Goal: Transaction & Acquisition: Purchase product/service

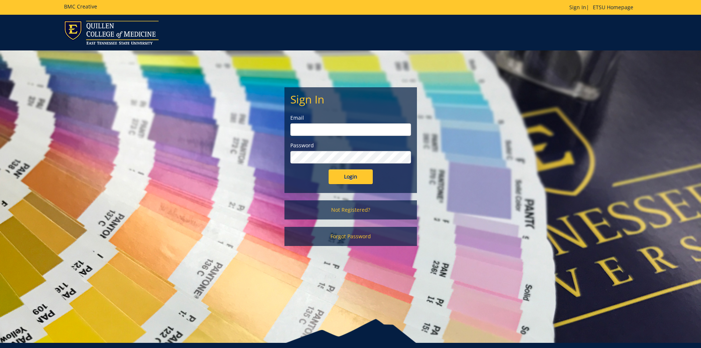
click at [320, 128] on input "email" at bounding box center [350, 129] width 121 height 13
type input "wangf3@etsu.edu"
click at [341, 177] on input "Login" at bounding box center [350, 176] width 44 height 15
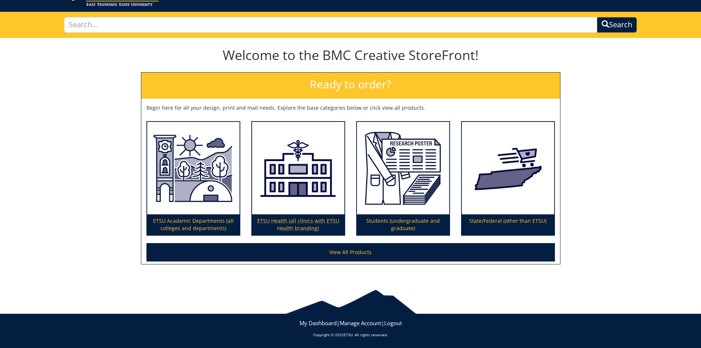
scroll to position [39, 0]
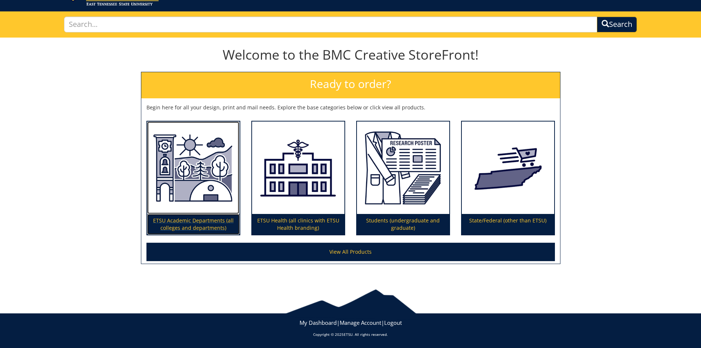
click at [215, 216] on p "ETSU Academic Departments (all colleges and departments)" at bounding box center [193, 224] width 92 height 21
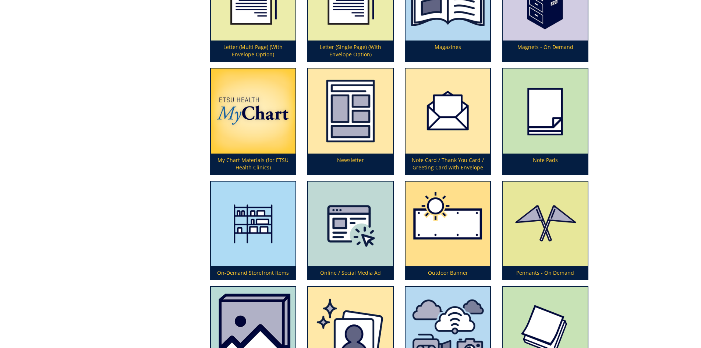
scroll to position [1766, 0]
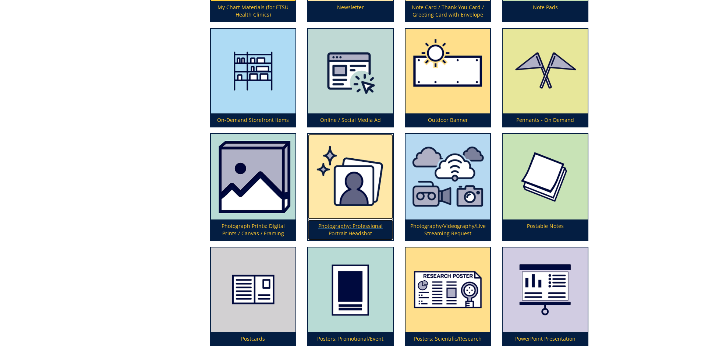
click at [357, 223] on p "Photography: Professional Portrait Headshot" at bounding box center [350, 229] width 85 height 21
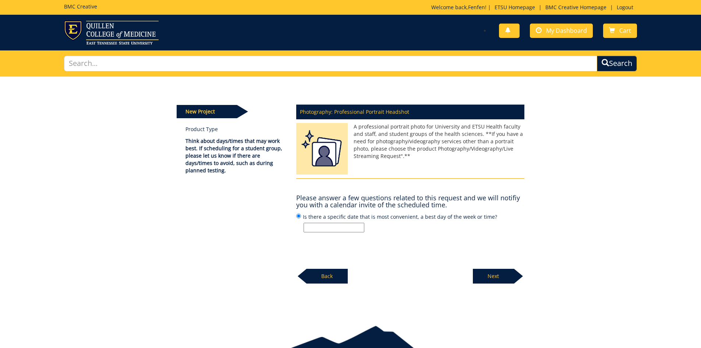
click at [344, 227] on input "Is there a specific date that is most convenient, a best day of the week or tim…" at bounding box center [333, 228] width 61 height 10
type input "[DATE]/[DATE]"
click at [508, 279] on p "Next" at bounding box center [493, 276] width 41 height 15
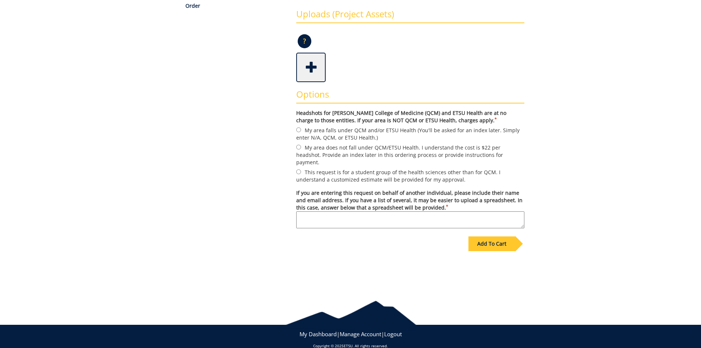
scroll to position [181, 0]
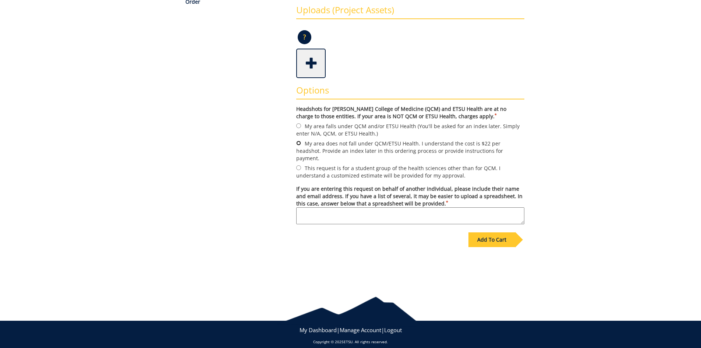
click at [299, 142] on input "My area does not fall under QCM/ETSU Health. I understand the cost is $22 per h…" at bounding box center [298, 143] width 5 height 5
radio input "true"
click at [333, 238] on div "Add To Cart" at bounding box center [350, 255] width 359 height 58
click at [336, 212] on textarea "If you are entering this request on behalf of another individual, please includ…" at bounding box center [410, 215] width 228 height 17
type textarea "None"
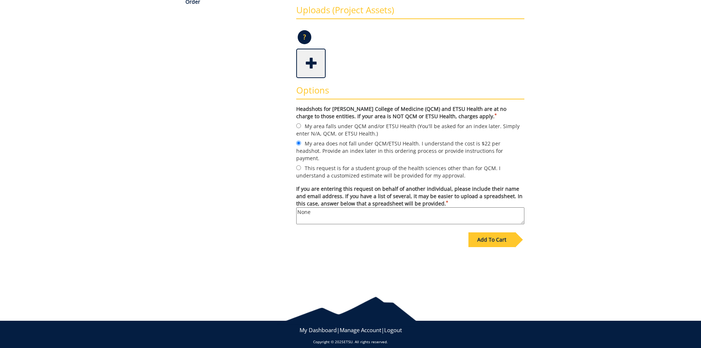
click at [484, 232] on div "Add To Cart" at bounding box center [491, 239] width 47 height 15
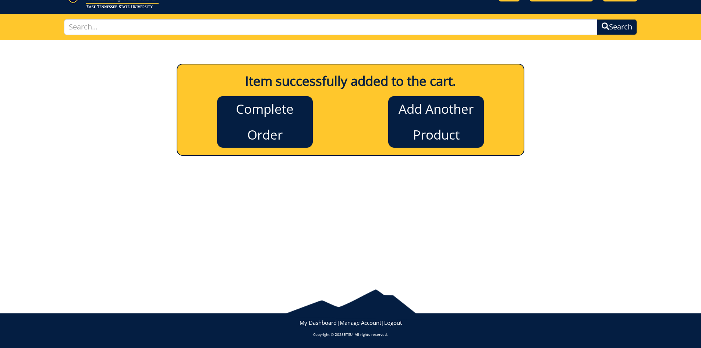
scroll to position [36, 0]
click at [441, 219] on div "Item successfully added to the cart. Complete Order Add Another Product New Pro…" at bounding box center [350, 158] width 701 height 237
click at [272, 126] on link "Complete Order" at bounding box center [265, 122] width 96 height 52
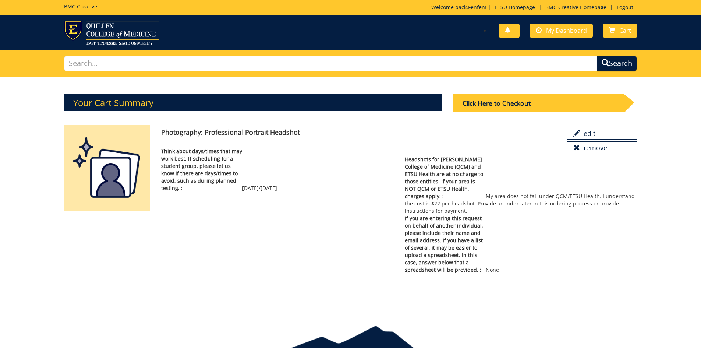
click at [542, 214] on p "If you are entering this request on behalf of another individual, please includ…" at bounding box center [521, 243] width 232 height 59
click at [454, 170] on span "Headshots for [PERSON_NAME] College of Medicine (QCM) and ETSU Health are at no…" at bounding box center [445, 178] width 81 height 44
click at [618, 35] on link "Cart" at bounding box center [620, 31] width 34 height 14
click at [266, 209] on div "Photography: Professional Portrait Headshot edit remove Think about days/times …" at bounding box center [399, 199] width 487 height 148
click at [470, 165] on span "Headshots for [PERSON_NAME] College of Medicine (QCM) and ETSU Health are at no…" at bounding box center [445, 178] width 81 height 44
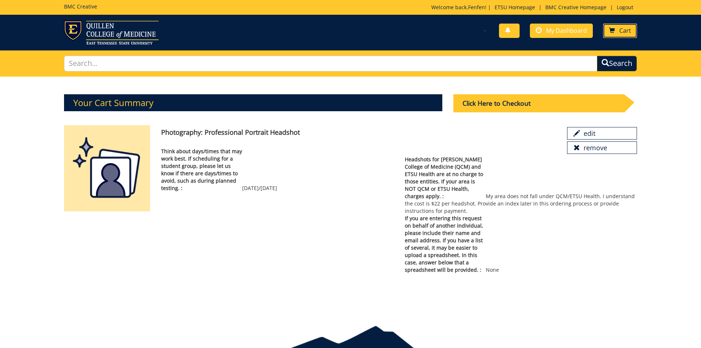
click at [626, 29] on span "Cart" at bounding box center [625, 30] width 12 height 8
click at [595, 132] on link "edit" at bounding box center [602, 133] width 70 height 13
click at [475, 186] on span "Headshots for Quillen College of Medicine (QCM) and ETSU Health are at no charg…" at bounding box center [445, 178] width 81 height 44
click at [486, 106] on div "Click Here to Checkout" at bounding box center [538, 103] width 171 height 18
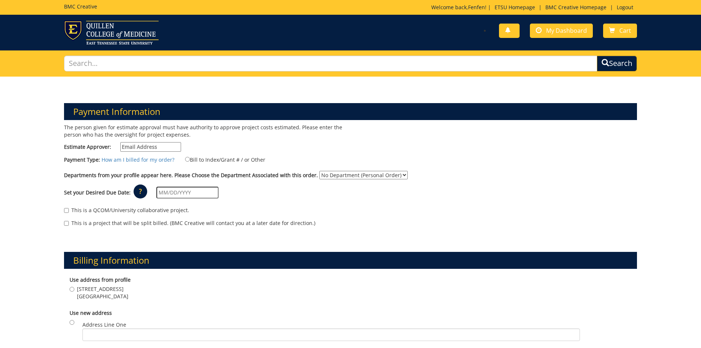
click at [134, 146] on input "Estimate Approver:" at bounding box center [150, 147] width 61 height 10
click at [151, 147] on input "Estimate Approver:" at bounding box center [150, 147] width 61 height 10
paste input "JOHNSONK@mail.etsu.edu>"
click at [157, 148] on input "JOHNSONK@mail.etsu.edu" at bounding box center [150, 147] width 61 height 10
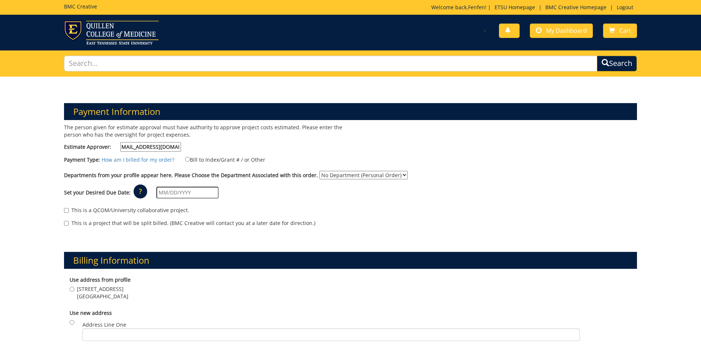
click at [158, 148] on input "JOHNSONK@mail.etsu.edu" at bounding box center [150, 147] width 61 height 10
click at [215, 146] on div "The person given for estimate approval must have authority to approve project c…" at bounding box center [204, 140] width 292 height 32
click at [155, 147] on input "JOHNSONK@.etsu.edu" at bounding box center [150, 147] width 61 height 10
type input "JOHNSONK@etsu.edu"
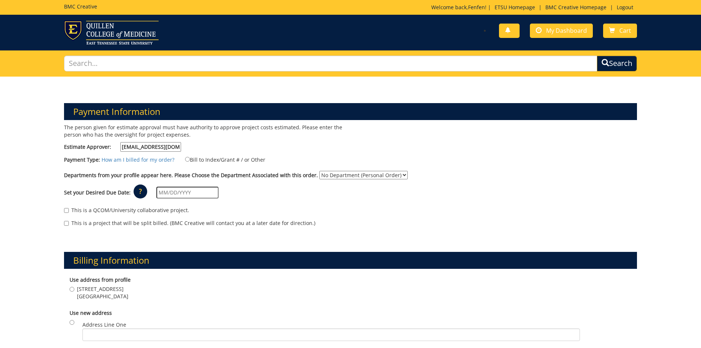
click at [256, 145] on div "The person given for estimate approval must have authority to approve project c…" at bounding box center [204, 140] width 292 height 32
click at [186, 158] on input "Bill to Index/Grant # / or Other" at bounding box center [187, 159] width 5 height 5
radio input "true"
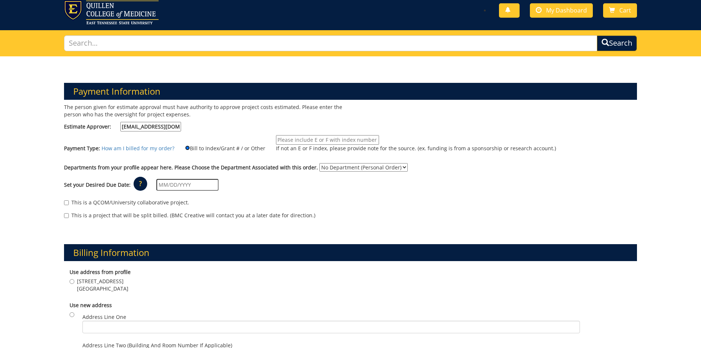
scroll to position [37, 0]
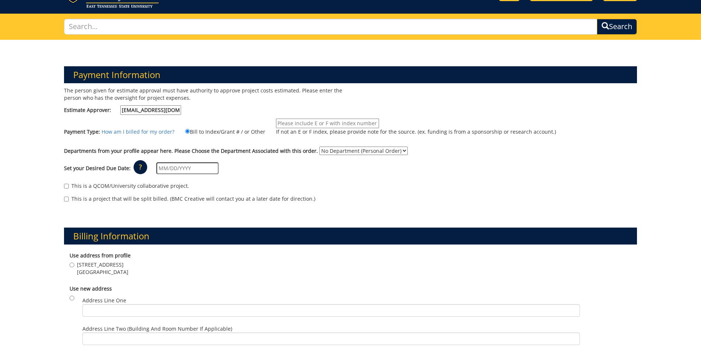
click at [302, 123] on input "If not an E or F index, please provide note for the source. (ex. funding is fro…" at bounding box center [327, 123] width 103 height 10
paste input "10-47500-200102-120-74500-200-999-999-999"
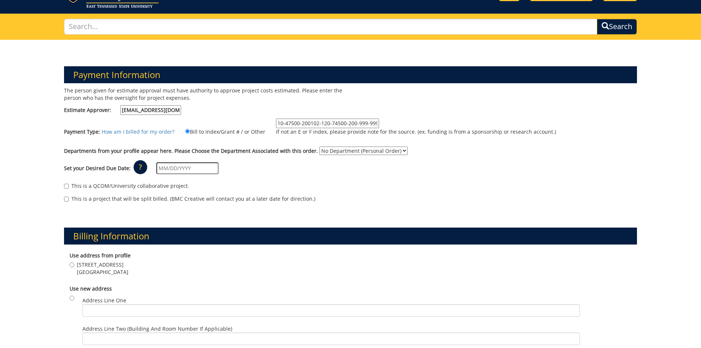
drag, startPoint x: 287, startPoint y: 122, endPoint x: 223, endPoint y: 121, distance: 63.7
click at [223, 121] on div "Payment Type: How am I billed for my order? Bill to Index/Grant # / or Other 10…" at bounding box center [350, 130] width 584 height 24
type input "10-47500-200102-120-74500-200-999-999-999"
click at [402, 115] on div "The person given for estimate approval must have authority to approve project c…" at bounding box center [350, 148] width 584 height 123
drag, startPoint x: 419, startPoint y: 133, endPoint x: 493, endPoint y: 133, distance: 73.9
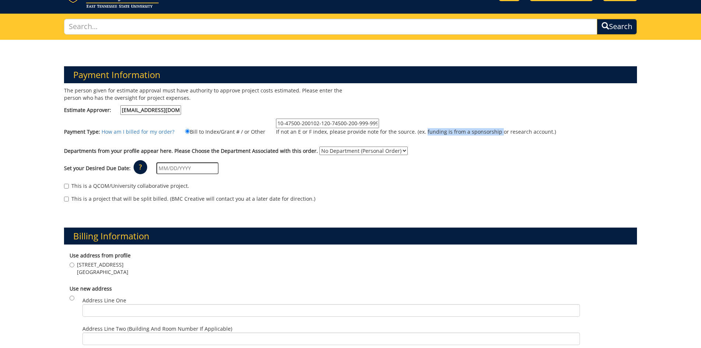
click at [493, 133] on p "If not an E or F index, please provide note for the source. (ex. funding is fro…" at bounding box center [416, 131] width 280 height 7
copy p "funding is from a sponsorship"
click at [441, 110] on div "The person given for estimate approval must have authority to approve project c…" at bounding box center [350, 148] width 584 height 123
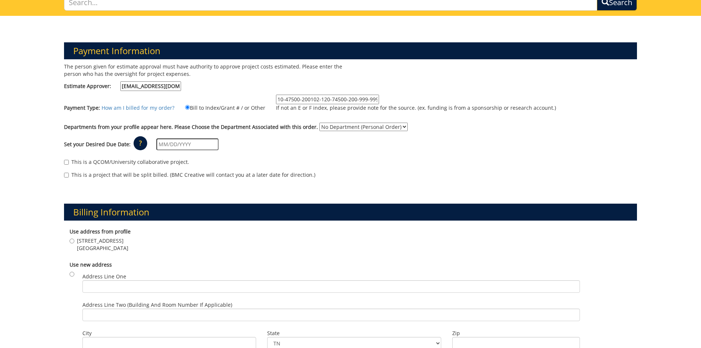
scroll to position [74, 0]
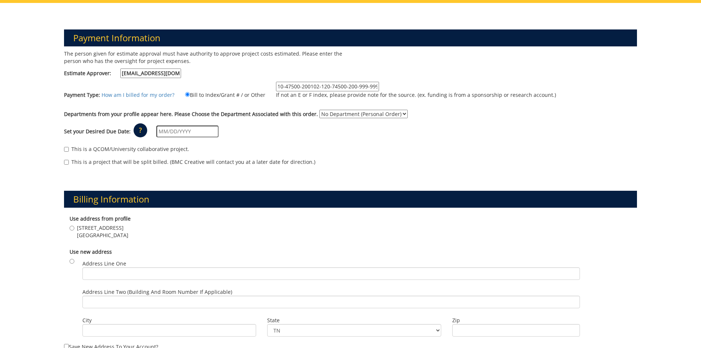
click at [344, 113] on select "No Department (Personal Order)" at bounding box center [363, 114] width 88 height 8
click at [422, 118] on div "Departments from your profile appear here. Please Choose the Department Associa…" at bounding box center [350, 116] width 584 height 12
click at [164, 131] on input "text" at bounding box center [187, 131] width 62 height 12
click at [214, 216] on td "3" at bounding box center [215, 214] width 10 height 11
type input "10/03/2025"
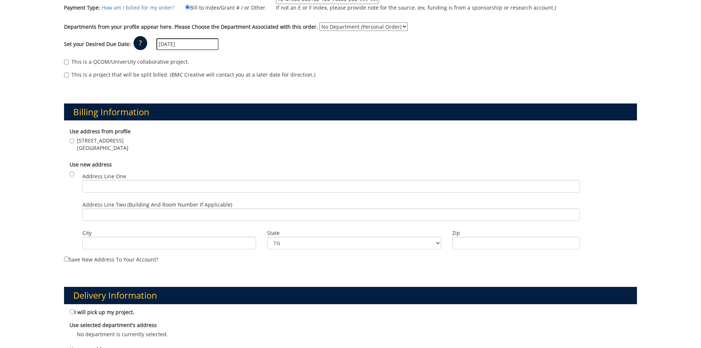
scroll to position [184, 0]
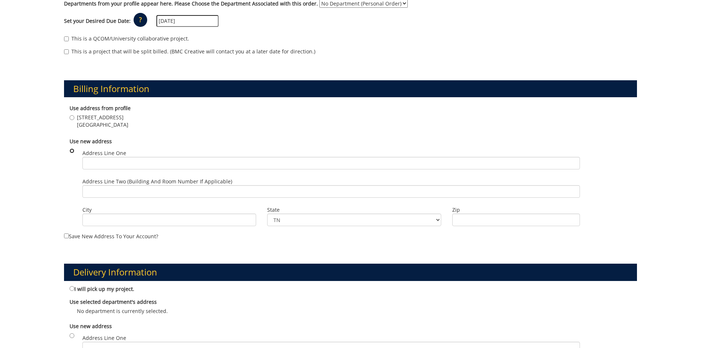
click at [72, 151] on input "radio" at bounding box center [72, 150] width 5 height 5
radio input "true"
click at [145, 163] on input "Address Line One" at bounding box center [330, 163] width 497 height 13
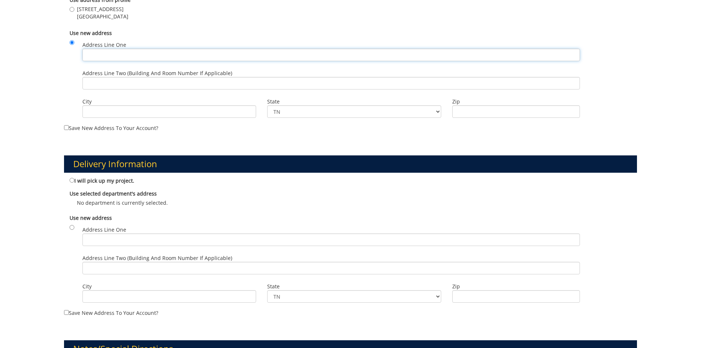
scroll to position [294, 0]
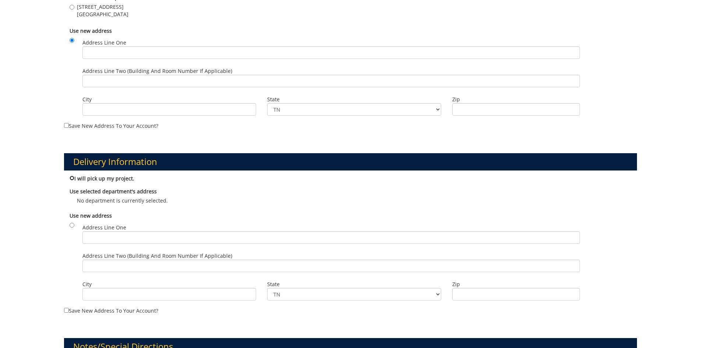
click at [72, 179] on input "I will pick up my project." at bounding box center [72, 177] width 5 height 5
radio input "true"
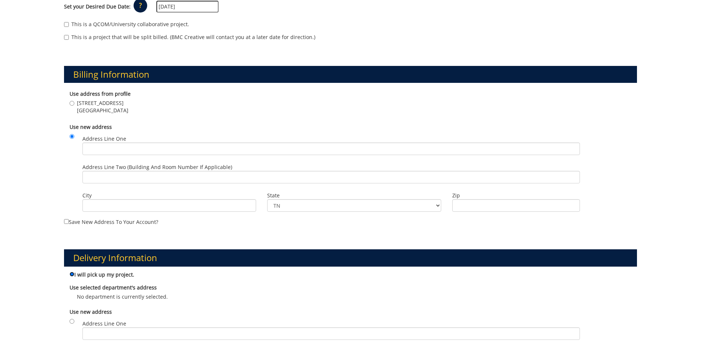
scroll to position [161, 0]
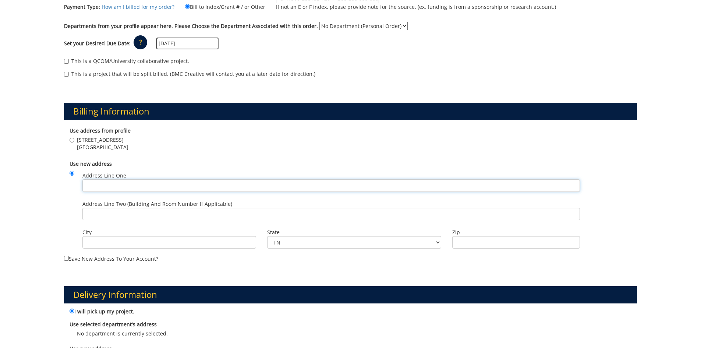
click at [123, 184] on input "Address Line One" at bounding box center [330, 185] width 497 height 13
click at [112, 186] on input "Address Line One" at bounding box center [330, 185] width 497 height 13
paste input "Wilson-Wallis Hall 1240 Robert Bell Drive Johnson City, TN 37614"
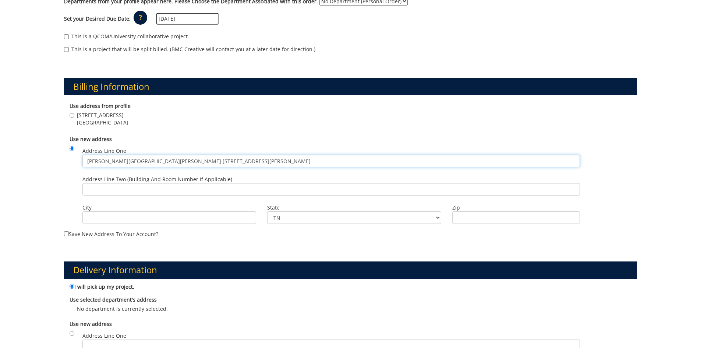
scroll to position [198, 0]
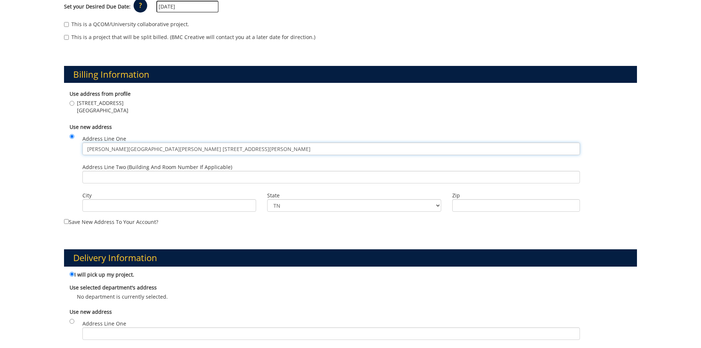
click at [130, 149] on input "Wilson-Wallis Hall 1240 Robert Bell Drive Johnson City, TN 37614" at bounding box center [330, 148] width 497 height 13
drag, startPoint x: 187, startPoint y: 150, endPoint x: 277, endPoint y: 149, distance: 90.1
click at [277, 149] on input "Wilson-Wallis Hall, 1240 Robert Bell Drive Johnson City, TN 37614" at bounding box center [330, 148] width 497 height 13
type input "Wilson-Wallis Hall, 1240 Robert Bell Drive"
click at [124, 205] on input "City" at bounding box center [169, 205] width 174 height 13
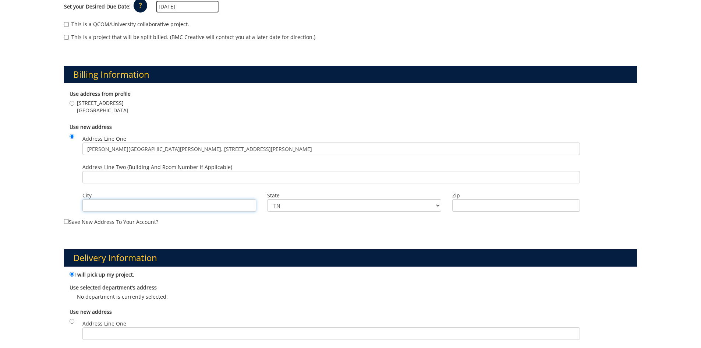
paste input "Johnson City, TN 37614"
drag, startPoint x: 119, startPoint y: 206, endPoint x: 139, endPoint y: 205, distance: 19.5
click at [139, 205] on input "Johnson City, TN 37614" at bounding box center [169, 205] width 174 height 13
click at [152, 206] on input "[GEOGRAPHIC_DATA]" at bounding box center [169, 205] width 174 height 13
type input "[GEOGRAPHIC_DATA]"
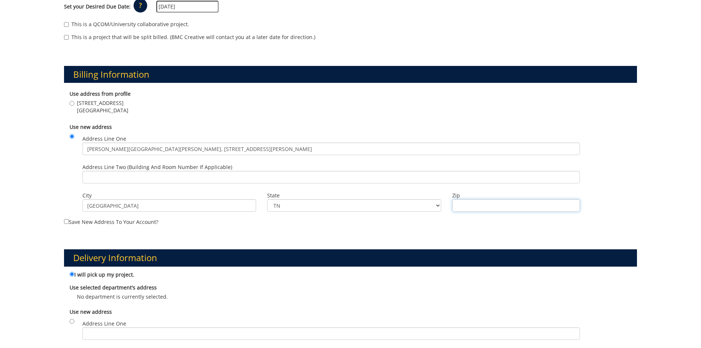
click at [477, 208] on input "Zip" at bounding box center [516, 205] width 128 height 13
type input "37614"
click at [161, 206] on input "[GEOGRAPHIC_DATA]" at bounding box center [169, 205] width 174 height 13
type input "[GEOGRAPHIC_DATA]"
click at [28, 224] on div "Payment Information The person given for estimate approval must have authority …" at bounding box center [350, 224] width 701 height 693
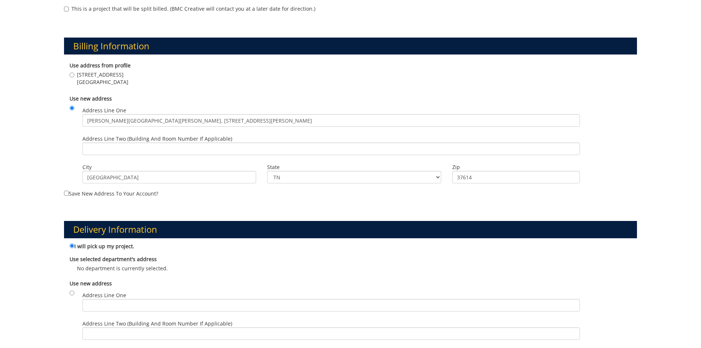
scroll to position [272, 0]
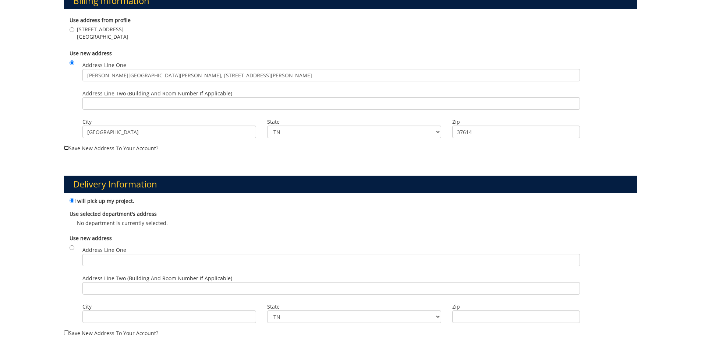
click at [67, 147] on input "Save new address to your account?" at bounding box center [66, 147] width 5 height 5
checkbox input "true"
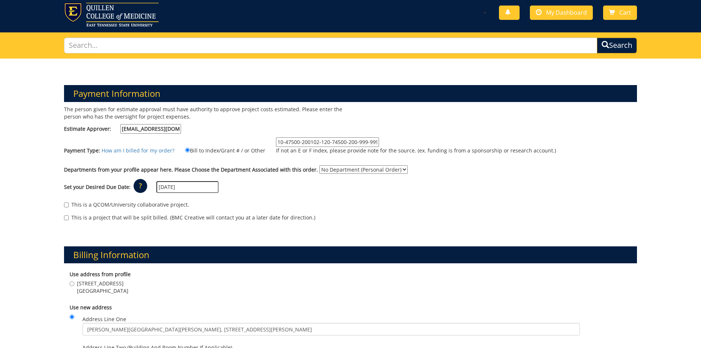
scroll to position [14, 0]
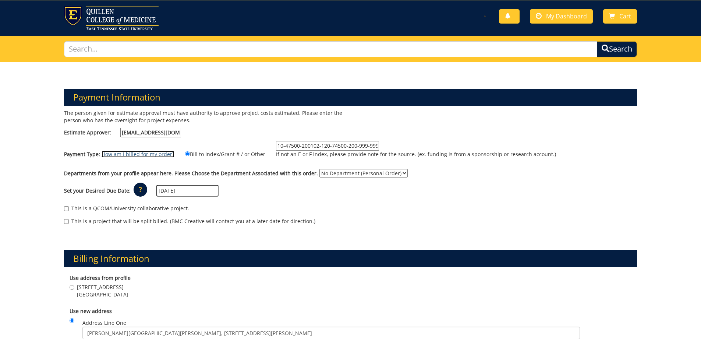
click at [145, 156] on link "How am I billed for my order?" at bounding box center [138, 153] width 73 height 7
click at [430, 200] on div "Set your Desired Due Date: ? × How long will my project take to finish? : Pleas…" at bounding box center [350, 191] width 584 height 20
click at [423, 153] on p "If not an E or F index, please provide note for the source. (ex. funding is fro…" at bounding box center [416, 153] width 280 height 7
click at [379, 150] on input "10-47500-200102-120-74500-200-999-999-999" at bounding box center [327, 146] width 103 height 10
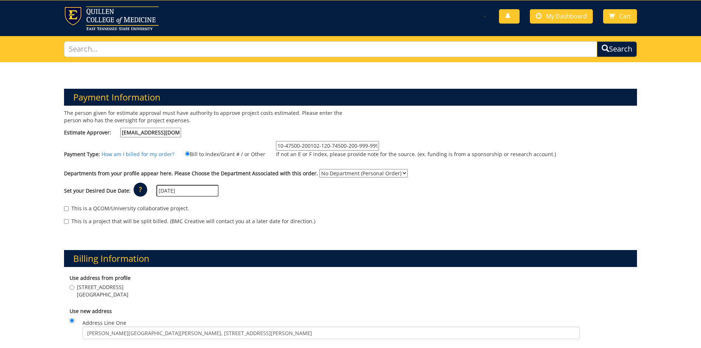
click at [425, 154] on p "If not an E or F index, please provide note for the source. (ex. funding is fro…" at bounding box center [416, 153] width 280 height 7
click at [379, 150] on input "10-47500-200102-120-74500-200-999-999-999" at bounding box center [327, 146] width 103 height 10
click at [291, 145] on input "10-47500-200102-120-74500-200-999-999-999" at bounding box center [327, 146] width 103 height 10
click at [276, 145] on input "10-47500-200102-120-74500-200-999-999-999" at bounding box center [327, 146] width 103 height 10
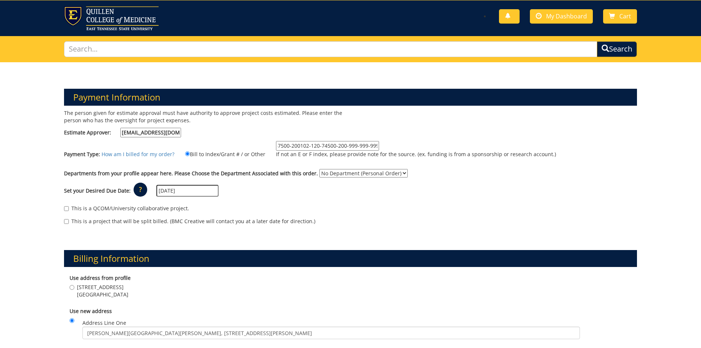
drag, startPoint x: 274, startPoint y: 146, endPoint x: 450, endPoint y: 150, distance: 175.9
click at [450, 150] on label "10-47500-200102-120-74500-200-999-999-999 If not an E or F index, please provid…" at bounding box center [411, 151] width 289 height 21
click at [333, 144] on input "10-47500-200102-120-74500-200-999-999-999" at bounding box center [327, 146] width 103 height 10
click at [420, 153] on p "If not an E or F index, please provide note for the source. (ex. funding is fro…" at bounding box center [416, 153] width 280 height 7
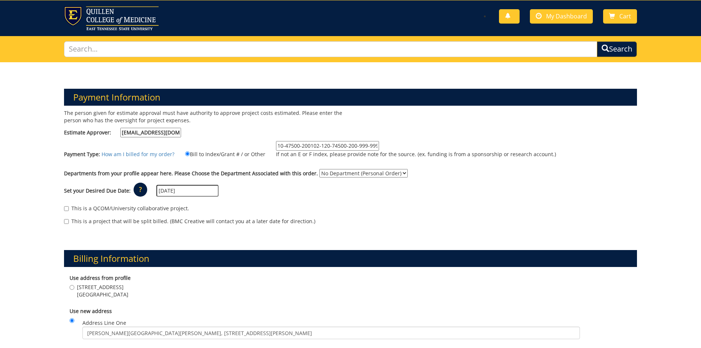
click at [379, 150] on input "10-47500-200102-120-74500-200-999-999-999" at bounding box center [327, 146] width 103 height 10
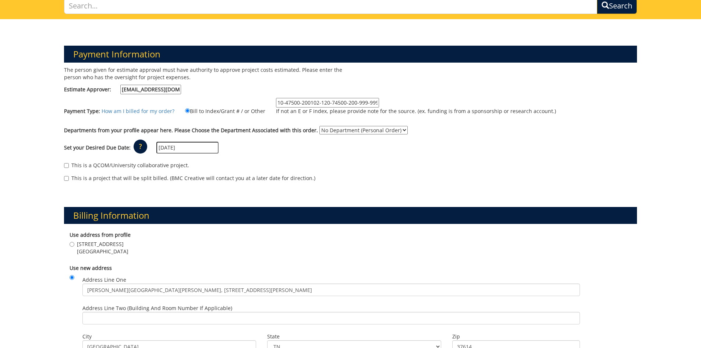
scroll to position [51, 0]
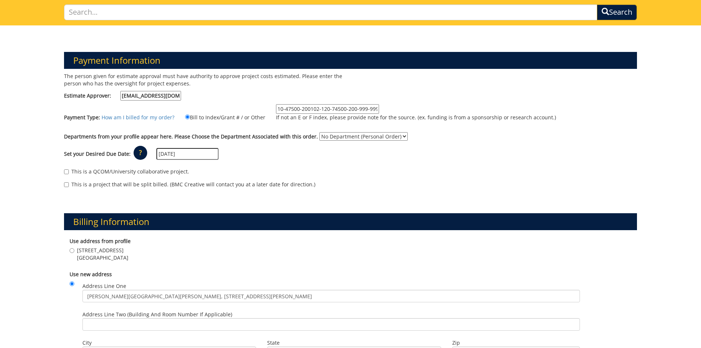
click at [395, 136] on select "No Department (Personal Order)" at bounding box center [363, 136] width 88 height 8
click at [463, 145] on div "Set your Desired Due Date: ? × How long will my project take to finish? : Pleas…" at bounding box center [350, 154] width 584 height 20
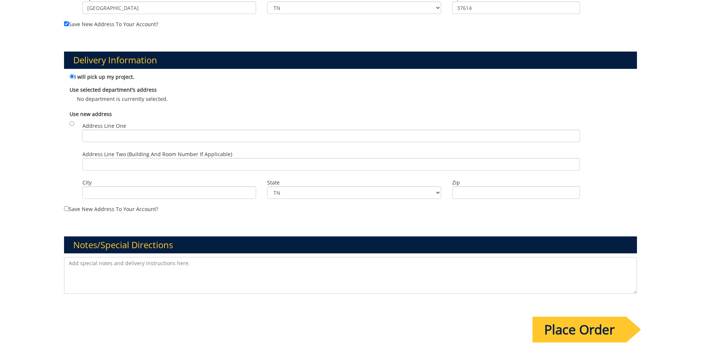
scroll to position [419, 0]
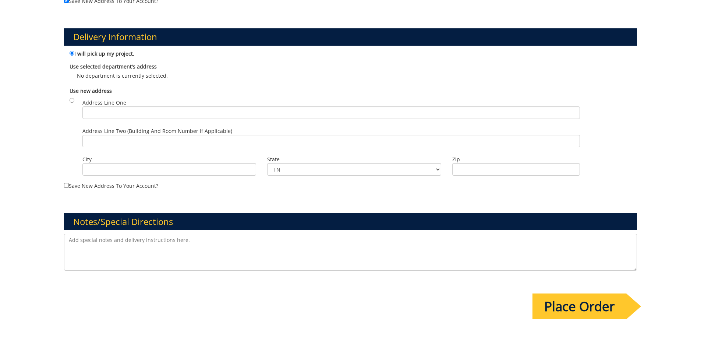
click at [110, 78] on p "No department is currently selected." at bounding box center [351, 75] width 562 height 7
click at [78, 68] on b "Use selected department's address" at bounding box center [113, 66] width 87 height 7
drag, startPoint x: 77, startPoint y: 66, endPoint x: 163, endPoint y: 70, distance: 86.1
click at [163, 70] on label "Use selected department's address" at bounding box center [351, 66] width 562 height 7
click at [164, 72] on p "No department is currently selected." at bounding box center [351, 75] width 562 height 7
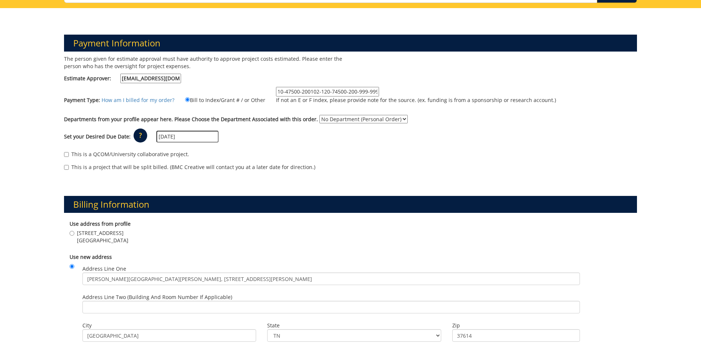
scroll to position [88, 0]
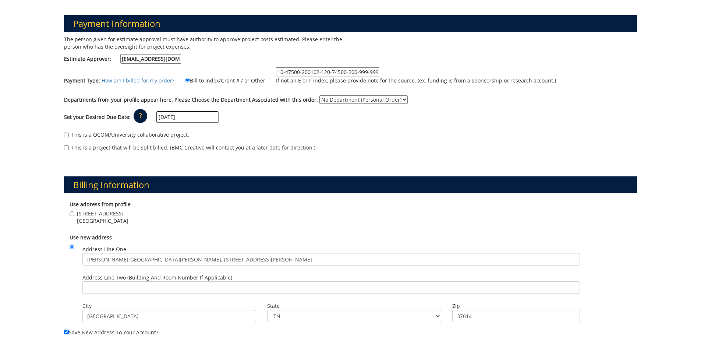
click at [92, 97] on label "Departments from your profile appear here. Please Choose the Department Associa…" at bounding box center [191, 99] width 254 height 7
click at [319, 97] on select "No Department (Personal Order)" at bounding box center [363, 99] width 88 height 8
click at [154, 101] on label "Departments from your profile appear here. Please Choose the Department Associa…" at bounding box center [191, 99] width 254 height 7
click at [319, 101] on select "No Department (Personal Order)" at bounding box center [363, 99] width 88 height 8
click at [235, 100] on label "Departments from your profile appear here. Please Choose the Department Associa…" at bounding box center [191, 99] width 254 height 7
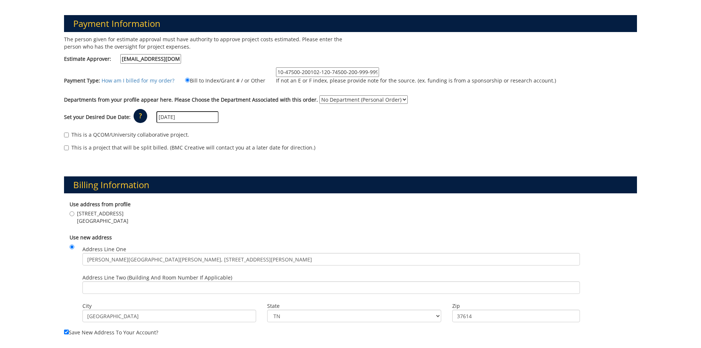
click at [319, 100] on select "No Department (Personal Order)" at bounding box center [363, 99] width 88 height 8
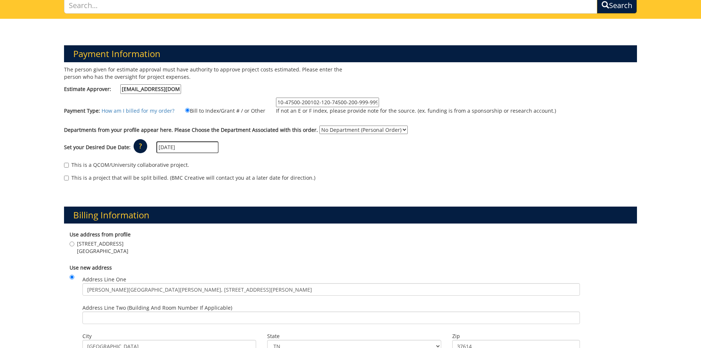
scroll to position [0, 0]
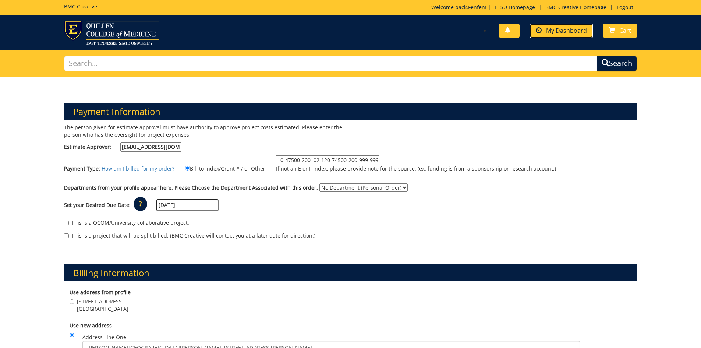
click at [562, 29] on span "My Dashboard" at bounding box center [566, 30] width 41 height 8
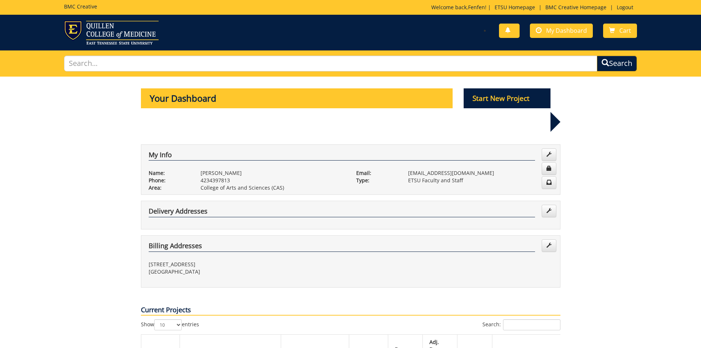
click at [427, 169] on p "[EMAIL_ADDRESS][DOMAIN_NAME]" at bounding box center [480, 172] width 145 height 7
click at [207, 184] on p "College of Arts and Sciences (CAS)" at bounding box center [272, 187] width 145 height 7
click at [202, 177] on p "4234397813" at bounding box center [272, 180] width 145 height 7
click at [551, 148] on link at bounding box center [548, 154] width 15 height 13
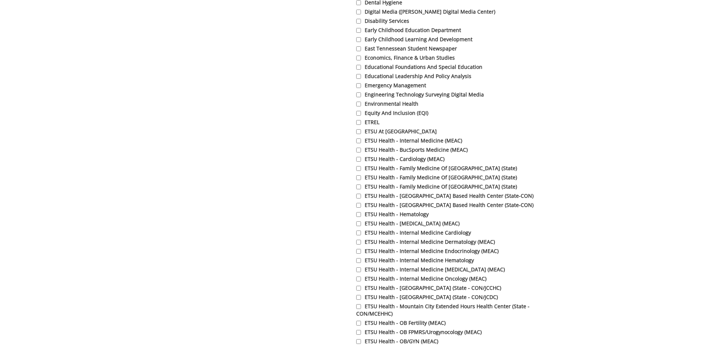
scroll to position [846, 0]
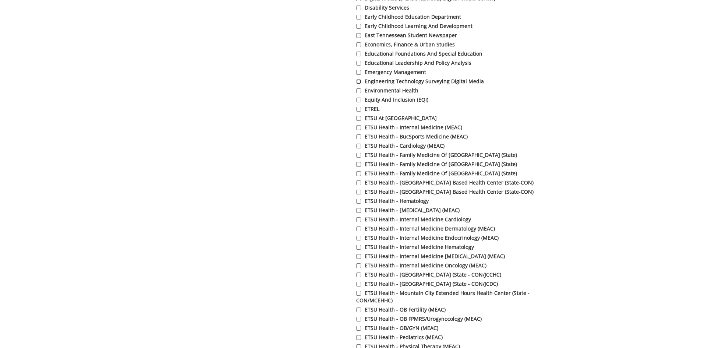
click at [359, 82] on input "Engineering Technology Surveying Digital Media" at bounding box center [358, 81] width 5 height 5
checkbox input "true"
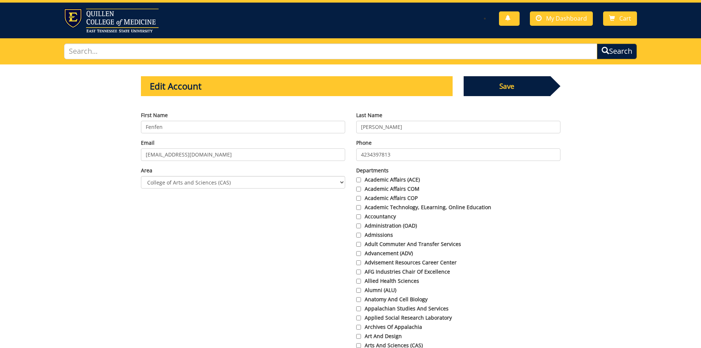
scroll to position [0, 0]
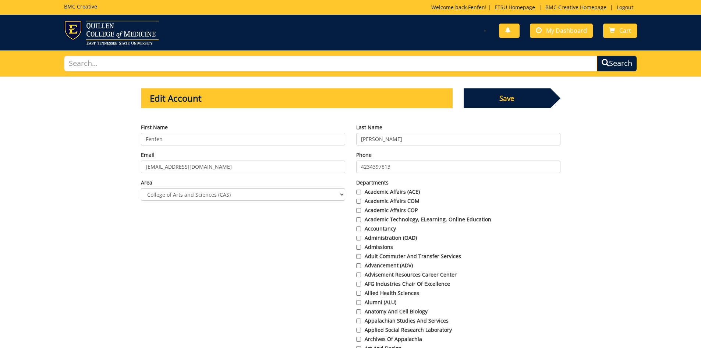
click at [526, 96] on span "Save" at bounding box center [507, 98] width 87 height 20
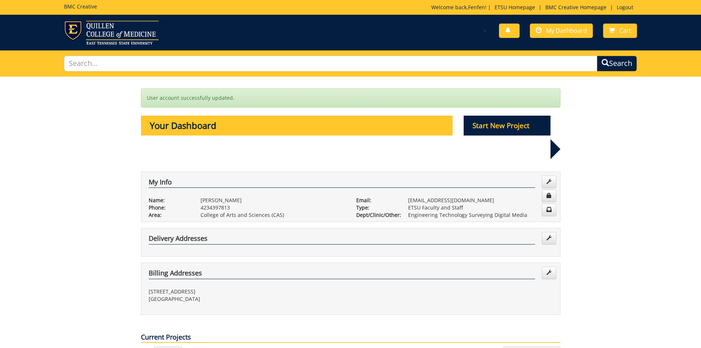
click at [511, 127] on p "Start New Project" at bounding box center [507, 126] width 87 height 20
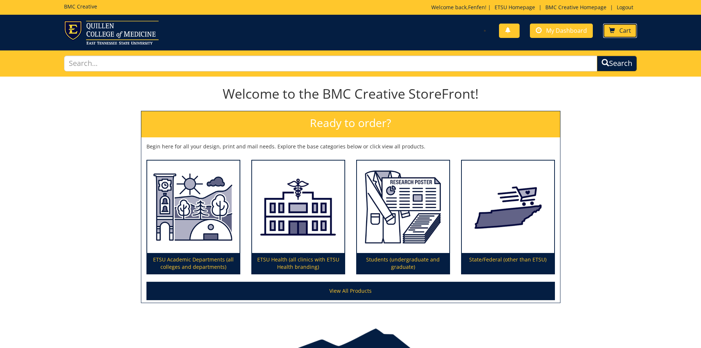
click at [629, 32] on span "Cart" at bounding box center [625, 30] width 12 height 8
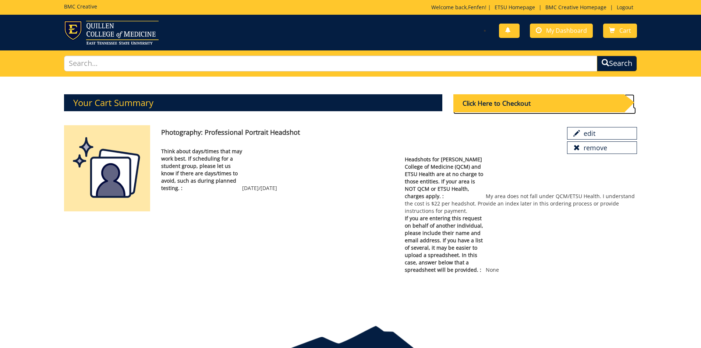
click at [544, 104] on div "Click Here to Checkout" at bounding box center [538, 103] width 171 height 18
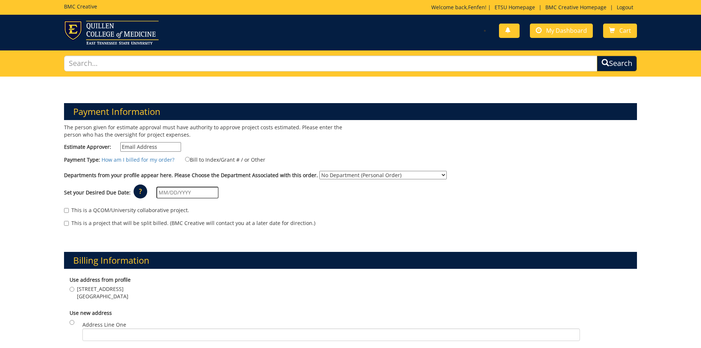
click at [404, 177] on select "No Department (Personal Order) Engineering Technology Surveying Digital Media" at bounding box center [382, 175] width 127 height 8
select select "66"
click at [319, 171] on select "No Department (Personal Order) Engineering Technology Surveying Digital Media" at bounding box center [382, 175] width 127 height 8
click at [152, 147] on input "Estimate Approver:" at bounding box center [150, 147] width 61 height 10
click at [185, 158] on input "Bill to Index/Grant # / or Other" at bounding box center [187, 159] width 5 height 5
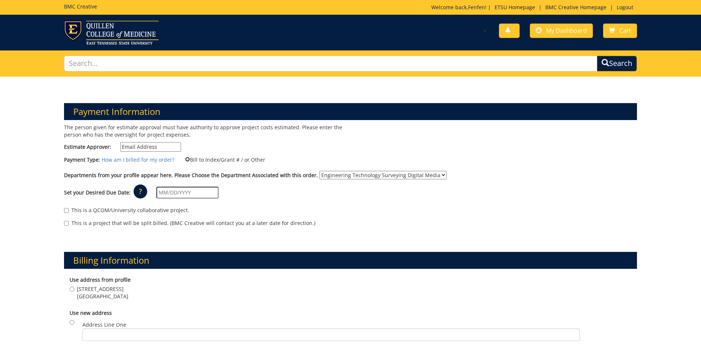
radio input "true"
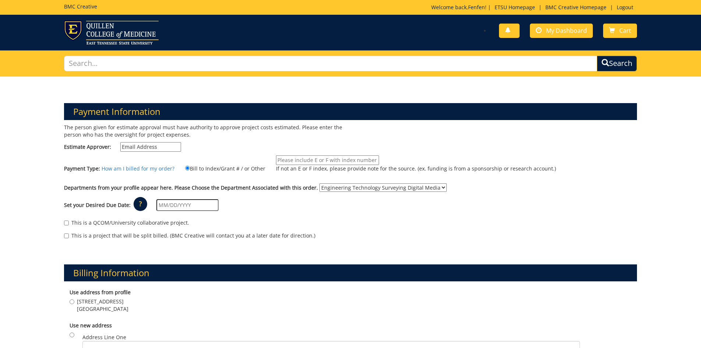
click at [322, 160] on input "If not an E or F index, please provide note for the source. (ex. funding is fro…" at bounding box center [327, 160] width 103 height 10
paste input "Johnson City, TN 37614"
type input "Johnson City, TN 37614"
drag, startPoint x: 335, startPoint y: 161, endPoint x: 212, endPoint y: 160, distance: 123.2
click at [212, 160] on div "Payment Type: How am I billed for my order? Bill to Index/Grant # / or Other Jo…" at bounding box center [350, 167] width 584 height 24
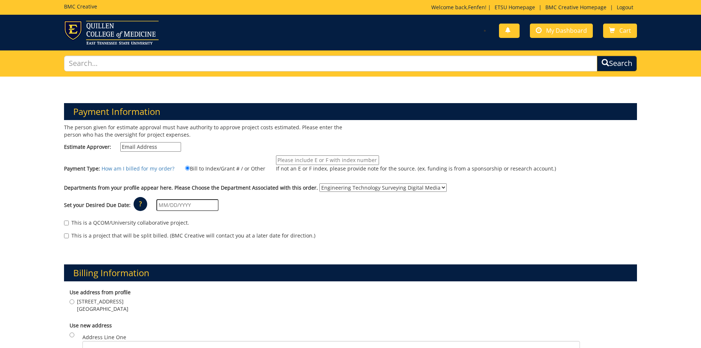
click at [150, 146] on input "Estimate Approver:" at bounding box center [150, 147] width 61 height 10
click at [135, 148] on input "Estimate Approver:" at bounding box center [150, 147] width 61 height 10
paste input "JOHNSONK@mail.etsu.edu>"
click at [160, 148] on input "JOHNSONK@mail.etsu.edu" at bounding box center [150, 147] width 61 height 10
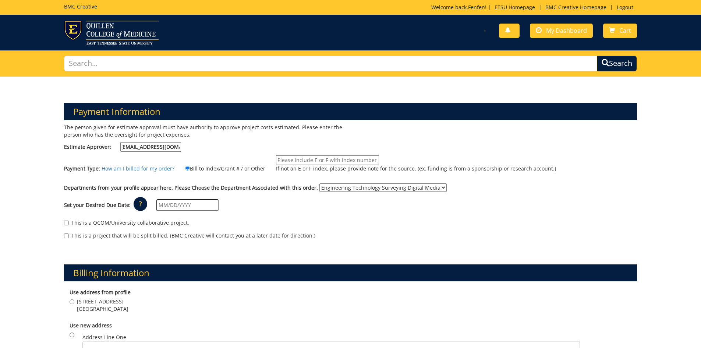
scroll to position [0, 0]
type input "JOHNSONK@etsu.edu"
click at [210, 155] on div "The person given for estimate approval must have authority to approve project c…" at bounding box center [204, 140] width 292 height 32
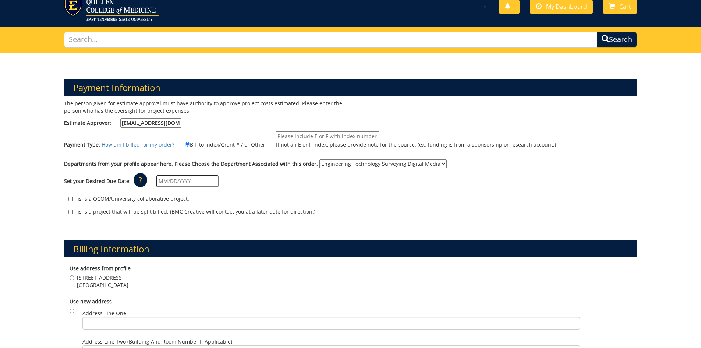
scroll to position [37, 0]
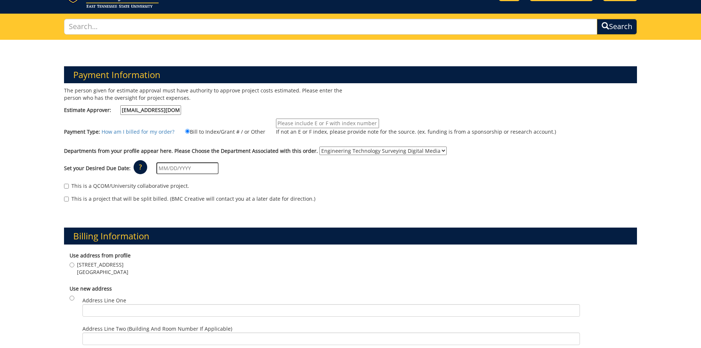
click at [307, 122] on input "If not an E or F index, please provide note for the source. (ex. funding is fro…" at bounding box center [327, 123] width 103 height 10
paste input "10-47500-200102-120-74500-200-999-999-999"
drag, startPoint x: 340, startPoint y: 124, endPoint x: 190, endPoint y: 119, distance: 150.2
click at [190, 119] on div "Payment Type: How am I billed for my order? Bill to Index/Grant # / or Other 10…" at bounding box center [350, 130] width 584 height 24
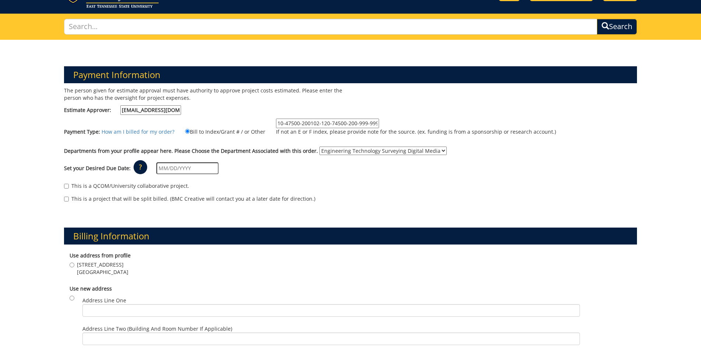
type input "10-47500-200102-120-74500-200-999-999-999"
click at [369, 195] on div "This is a project that will be split billed. (BMC Creative will contact you at …" at bounding box center [350, 200] width 573 height 11
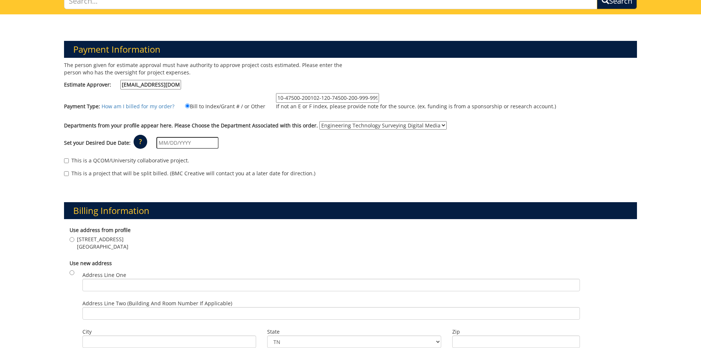
scroll to position [74, 0]
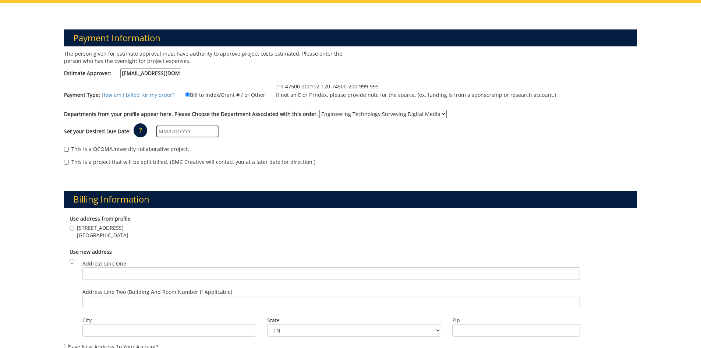
click at [319, 114] on select "No Department (Personal Order) Engineering Technology Surveying Digital Media" at bounding box center [382, 114] width 127 height 8
click at [376, 151] on div "This is a QCOM/University collaborative project." at bounding box center [350, 150] width 573 height 11
click at [294, 139] on div "Set your Desired Due Date: ? × How long will my project take to finish? : Pleas…" at bounding box center [350, 131] width 584 height 20
click at [186, 131] on input "text" at bounding box center [187, 131] width 62 height 12
click at [217, 215] on td "3" at bounding box center [215, 214] width 10 height 11
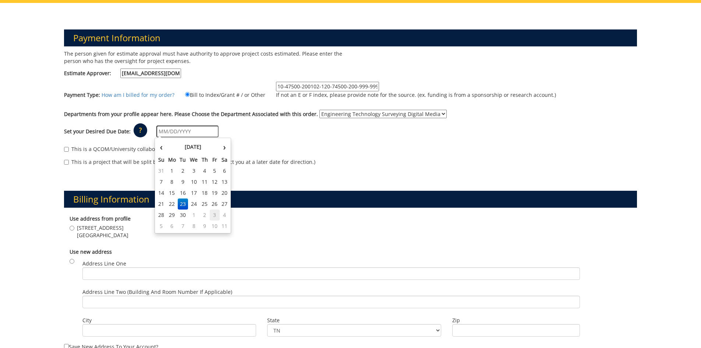
type input "[DATE]"
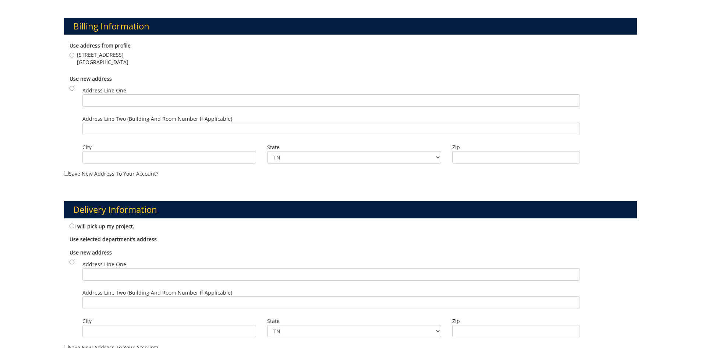
scroll to position [294, 0]
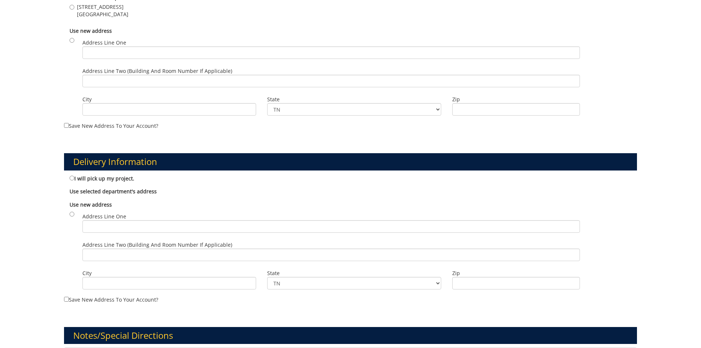
click at [87, 191] on b "Use selected department's address" at bounding box center [113, 191] width 87 height 7
click at [73, 180] on label "I will pick up my project." at bounding box center [102, 178] width 65 height 8
click at [73, 180] on input "I will pick up my project." at bounding box center [72, 177] width 5 height 5
radio input "true"
click at [118, 192] on b "Use selected department's address" at bounding box center [113, 191] width 87 height 7
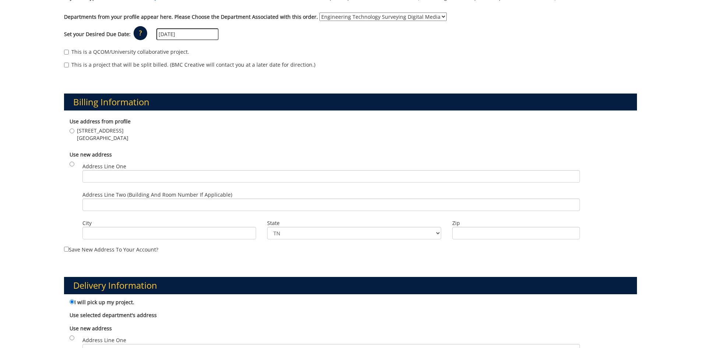
scroll to position [184, 0]
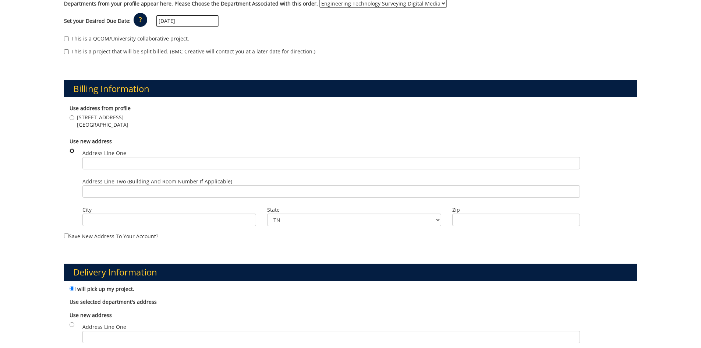
click at [73, 152] on input "radio" at bounding box center [72, 150] width 5 height 5
radio input "true"
click at [120, 164] on input "Address Line One" at bounding box center [330, 163] width 497 height 13
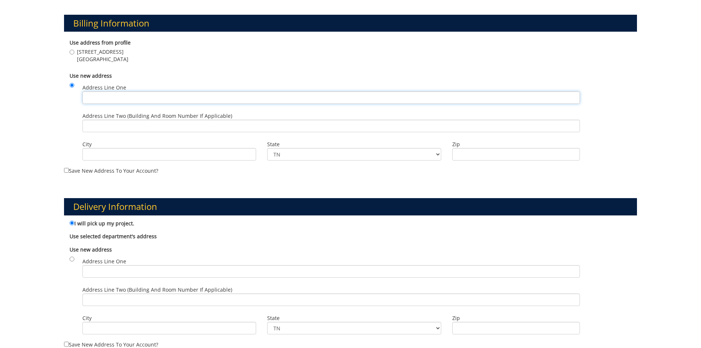
scroll to position [258, 0]
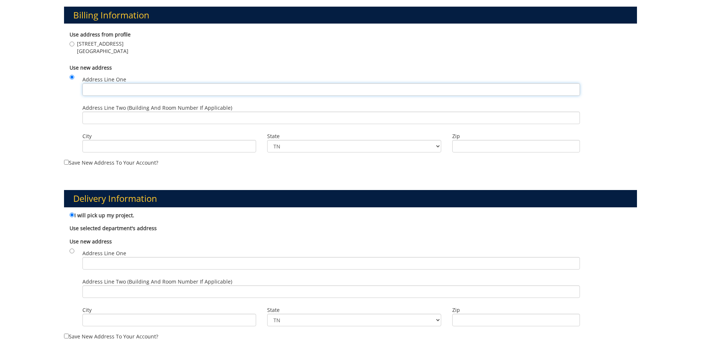
click at [114, 87] on input "Address Line One" at bounding box center [330, 89] width 497 height 13
paste input "Wilson-Wallis Hall 1240 Robert Bell Drive Johnson City, TN 37614"
click at [129, 90] on input "Wilson-Wallis Hall 1240 Robert Bell Drive Johnson City, TN 37614" at bounding box center [330, 89] width 497 height 13
drag, startPoint x: 187, startPoint y: 91, endPoint x: 260, endPoint y: 95, distance: 73.3
click at [260, 95] on input "Wilson-Wallis Hall, 1240 Robert Bell Drive Johnson City, TN 37614" at bounding box center [330, 89] width 497 height 13
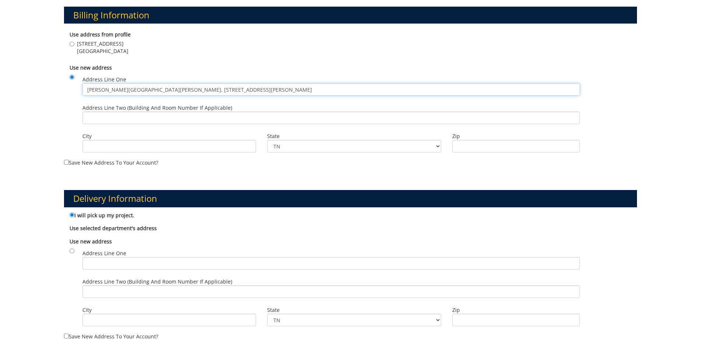
type input "Wilson-Wallis Hall, 1240 Robert Bell Drive"
click at [99, 148] on input "City" at bounding box center [169, 146] width 174 height 13
paste input "Johnson City, TN 37614"
click at [120, 147] on input "Johnson City, TN 37614" at bounding box center [169, 146] width 174 height 13
drag, startPoint x: 120, startPoint y: 147, endPoint x: 169, endPoint y: 147, distance: 49.3
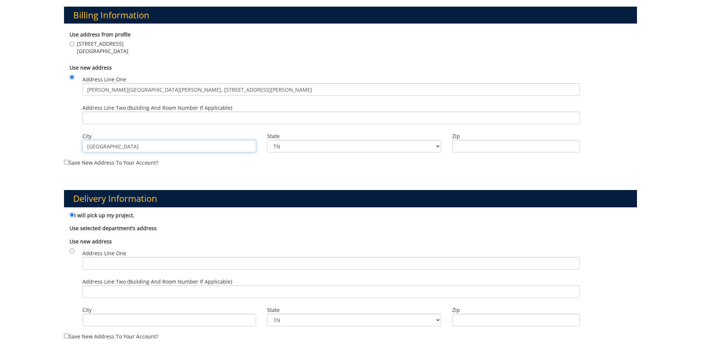
click at [169, 147] on input "Johnson City, TN 37614" at bounding box center [169, 146] width 174 height 13
type input "Johnson City"
click at [482, 142] on input "Zip" at bounding box center [516, 146] width 128 height 13
paste input "TN 37614"
click at [467, 147] on input "TN 37614" at bounding box center [516, 146] width 128 height 13
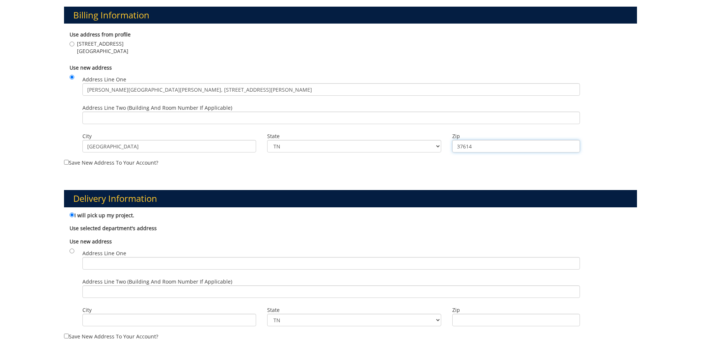
type input "37614"
click at [410, 177] on div "Delivery Information I will pick up my project. Use selected department's addre…" at bounding box center [350, 258] width 584 height 173
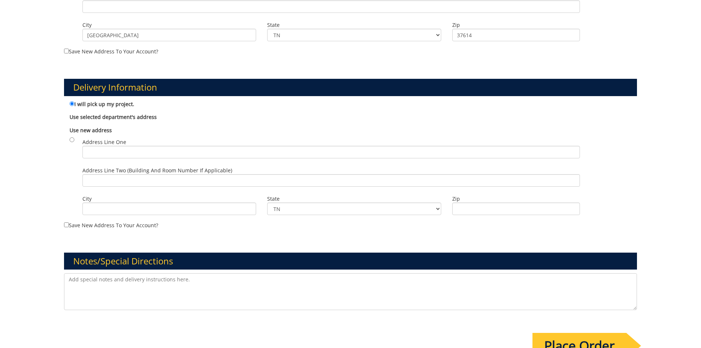
scroll to position [441, 0]
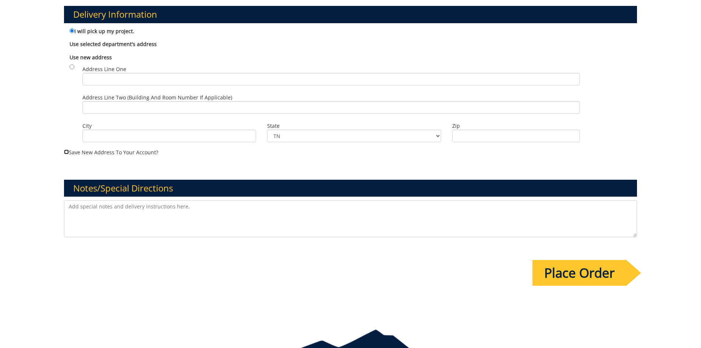
click at [66, 153] on input "Save new address to your account?" at bounding box center [66, 151] width 5 height 5
checkbox input "true"
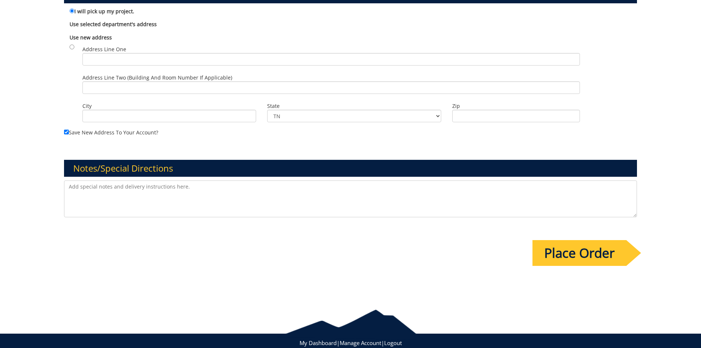
scroll to position [482, 0]
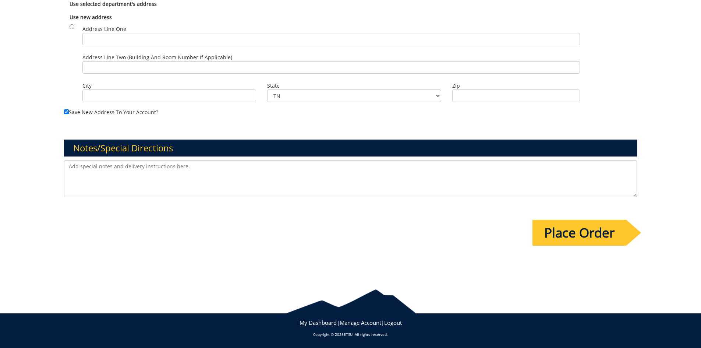
click at [89, 171] on textarea at bounding box center [350, 178] width 573 height 37
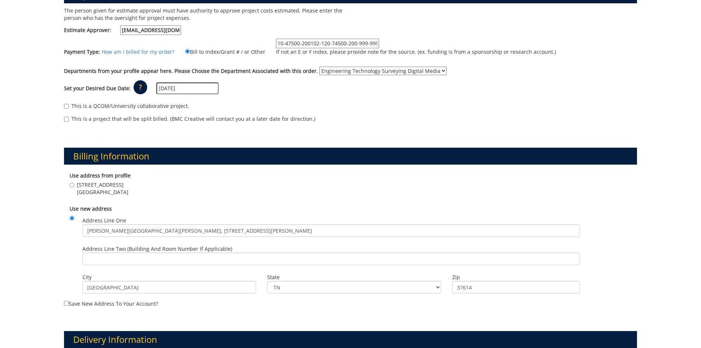
scroll to position [40, 0]
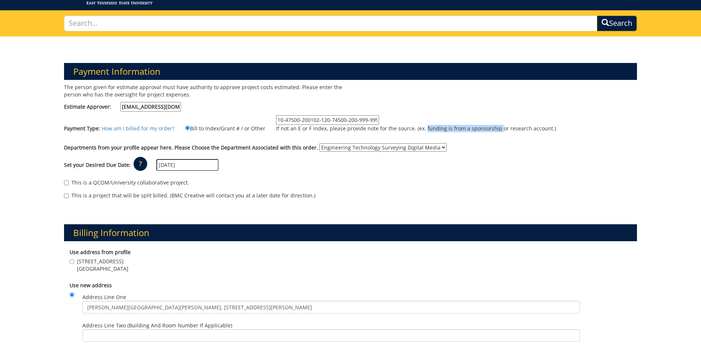
drag, startPoint x: 419, startPoint y: 127, endPoint x: 492, endPoint y: 129, distance: 72.9
click at [492, 129] on p "If not an E or F index, please provide note for the source. (ex. funding is fro…" at bounding box center [416, 128] width 280 height 7
copy p "funding is from a sponsorship"
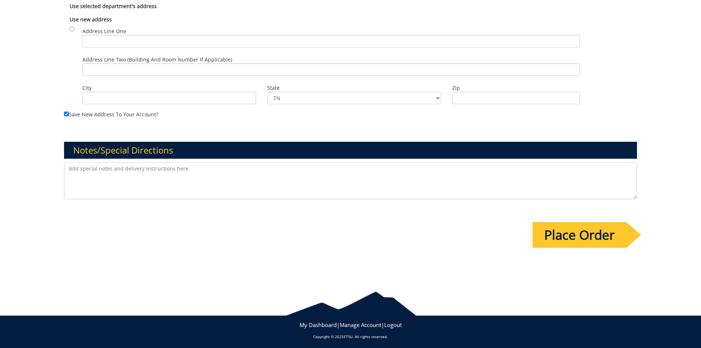
scroll to position [482, 0]
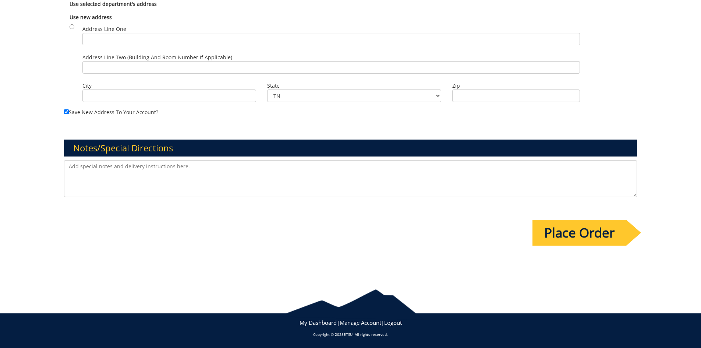
click at [115, 178] on textarea at bounding box center [350, 178] width 573 height 37
paste textarea "funding is from a sponsorship"
drag, startPoint x: 71, startPoint y: 167, endPoint x: 47, endPoint y: 163, distance: 23.8
click at [119, 164] on textarea "Funding is from a sponsorship" at bounding box center [350, 178] width 573 height 37
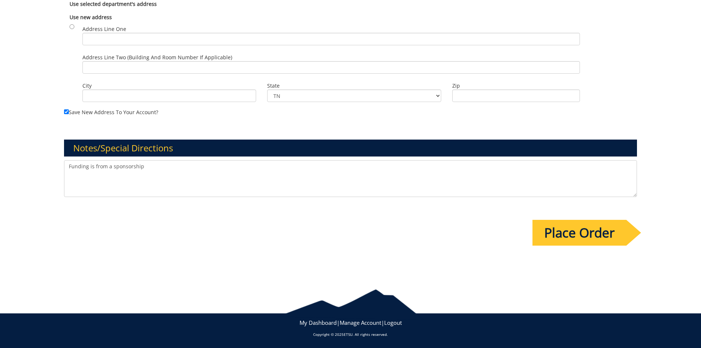
click at [150, 163] on textarea "Funding is from a sponsorship" at bounding box center [350, 178] width 573 height 37
click at [70, 168] on textarea "Funding is from a sponsorship (department" at bounding box center [350, 178] width 573 height 37
click at [108, 167] on textarea "Funding is from a sponsorship (department" at bounding box center [350, 178] width 573 height 37
click at [106, 167] on textarea "Funding is from Engineering, Engineering Technology, and Surveying a sponsorshi…" at bounding box center [350, 178] width 573 height 37
drag, startPoint x: 271, startPoint y: 167, endPoint x: 343, endPoint y: 168, distance: 72.1
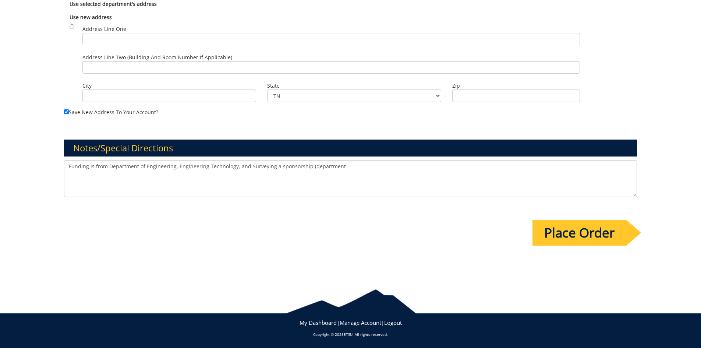
click at [343, 168] on textarea "Funding is from Department of Engineering, Engineering Technology, and Surveyin…" at bounding box center [350, 178] width 573 height 37
click at [284, 165] on textarea "Funding is from the Department of Engineering, Engineering Technology, and Surv…" at bounding box center [350, 178] width 573 height 37
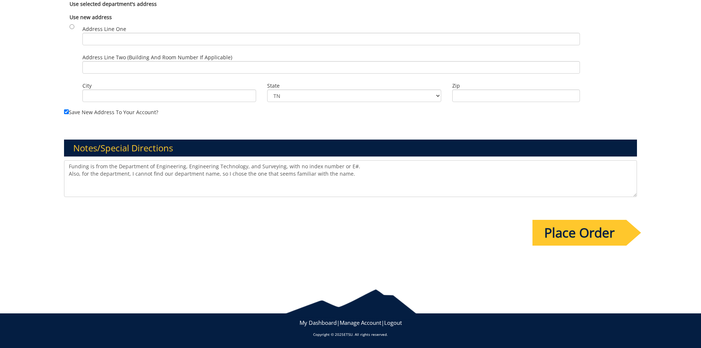
click at [323, 170] on textarea "Funding is from the Department of Engineering, Engineering Technology, and Surv…" at bounding box center [350, 178] width 573 height 37
click at [363, 176] on textarea "Funding is from the Department of Engineering, Engineering Technology, and Surv…" at bounding box center [350, 178] width 573 height 37
type textarea "Funding is from the Department of Engineering, Engineering Technology, and Surv…"
click at [585, 232] on input "Place Order" at bounding box center [579, 233] width 94 height 26
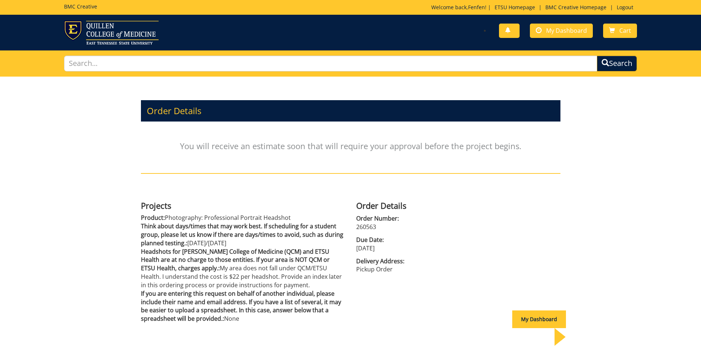
click at [374, 145] on p "You will receive an estimate soon that will require your approval before the pr…" at bounding box center [350, 145] width 419 height 41
click at [458, 146] on p "You will receive an estimate soon that will require your approval before the pr…" at bounding box center [350, 145] width 419 height 41
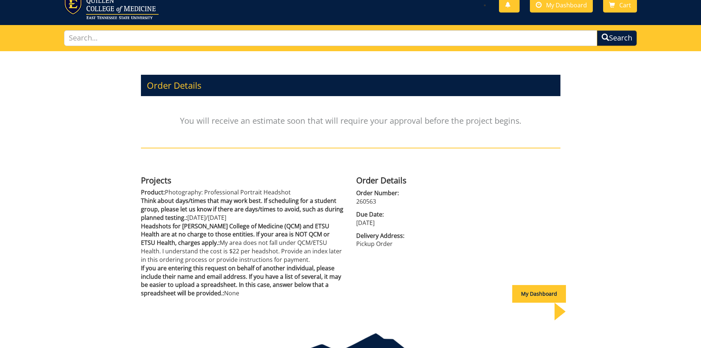
scroll to position [52, 0]
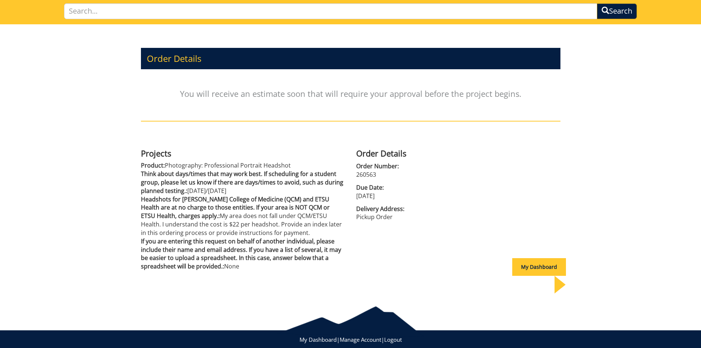
click at [385, 209] on span "Delivery Address:" at bounding box center [458, 209] width 204 height 8
drag, startPoint x: 356, startPoint y: 210, endPoint x: 397, endPoint y: 210, distance: 40.1
click at [397, 210] on span "Delivery Address:" at bounding box center [458, 209] width 204 height 8
click at [379, 224] on div "Order Details You will receive an estimate soon that will require your approval…" at bounding box center [350, 158] width 430 height 269
click at [261, 169] on p "Product: Photography: Professional Portrait Headshot" at bounding box center [243, 165] width 204 height 8
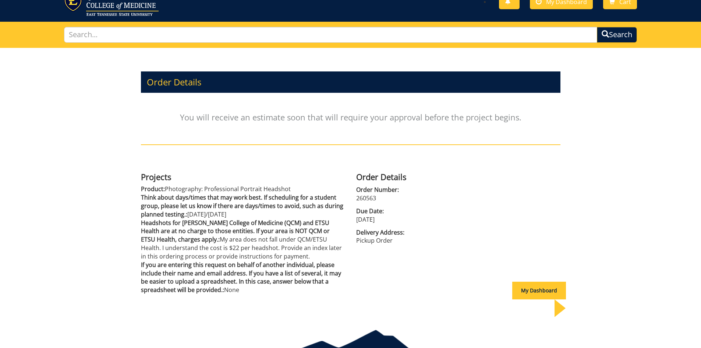
scroll to position [0, 0]
